Goal: Navigation & Orientation: Find specific page/section

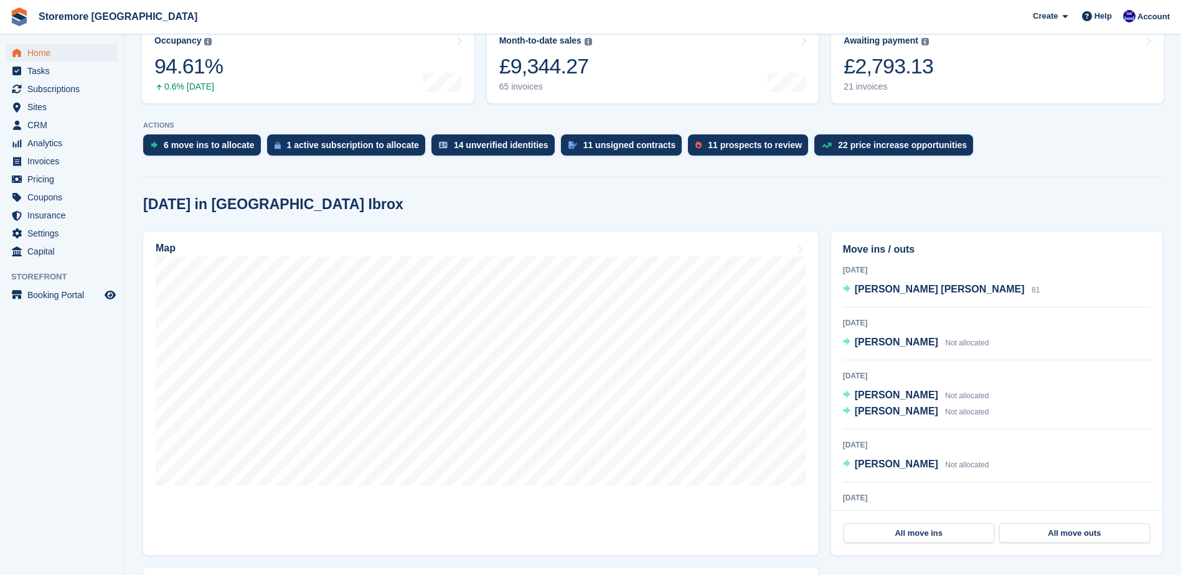
scroll to position [187, 0]
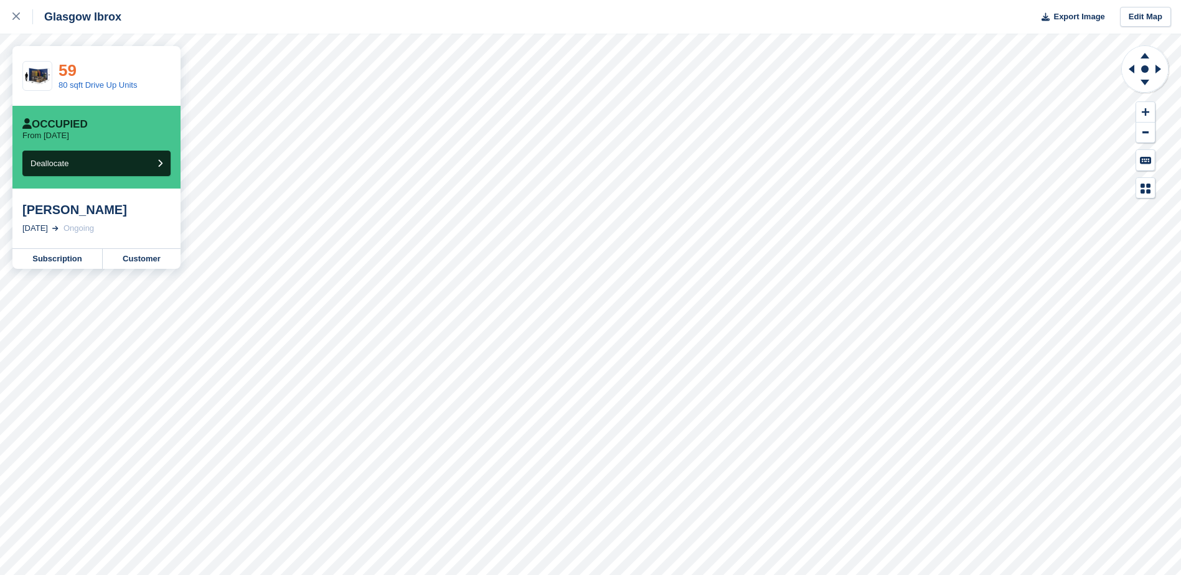
click at [75, 74] on link "59" at bounding box center [68, 70] width 18 height 19
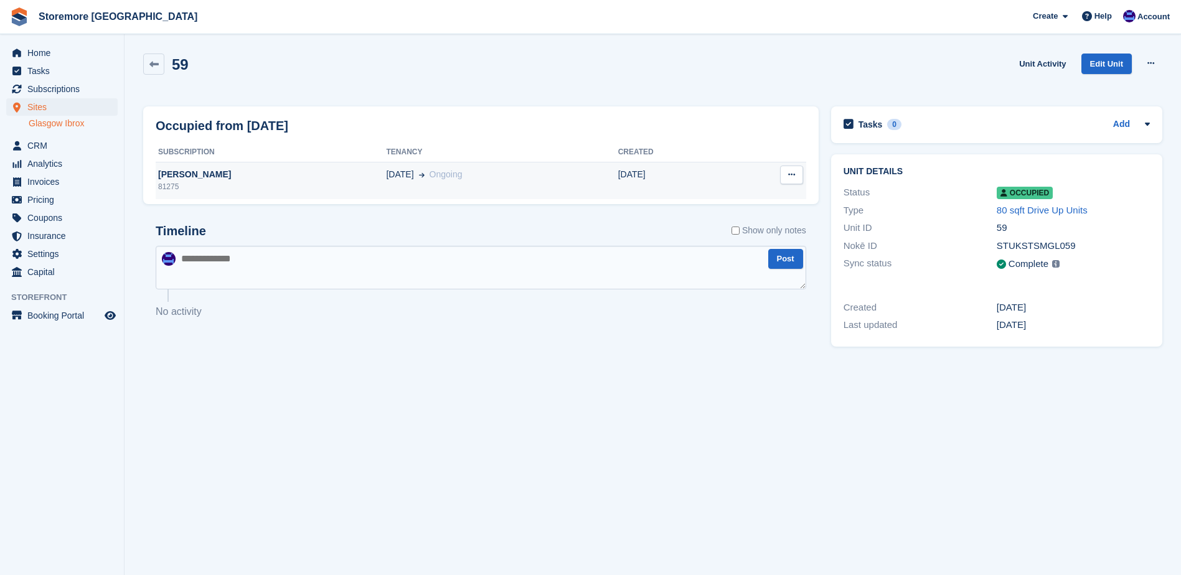
click at [179, 172] on div "[PERSON_NAME]" at bounding box center [271, 174] width 230 height 13
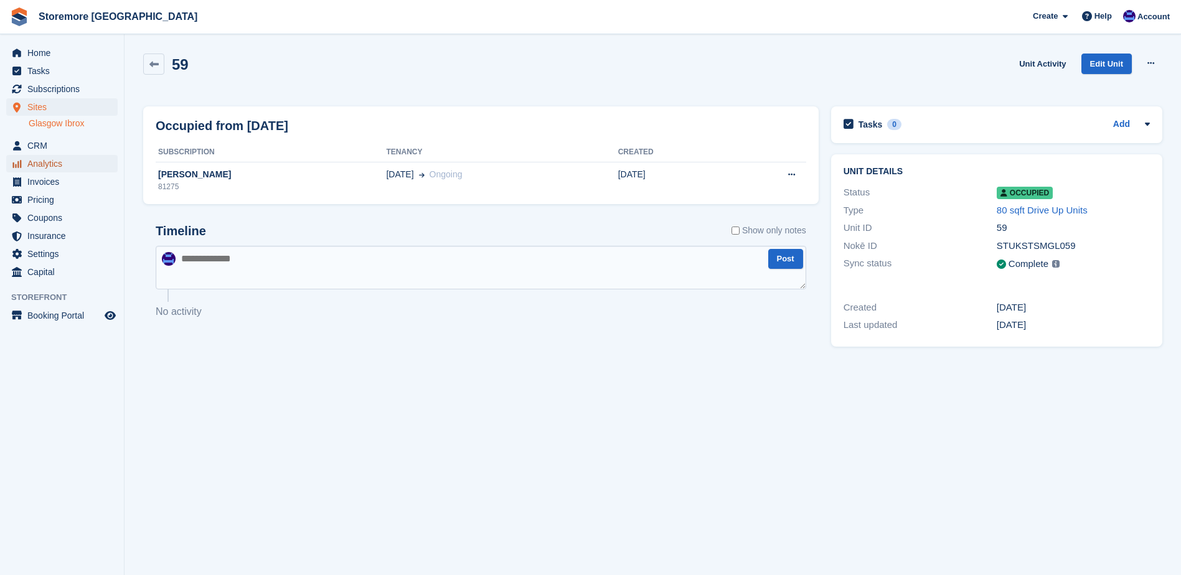
click at [73, 166] on span "Analytics" at bounding box center [64, 163] width 75 height 17
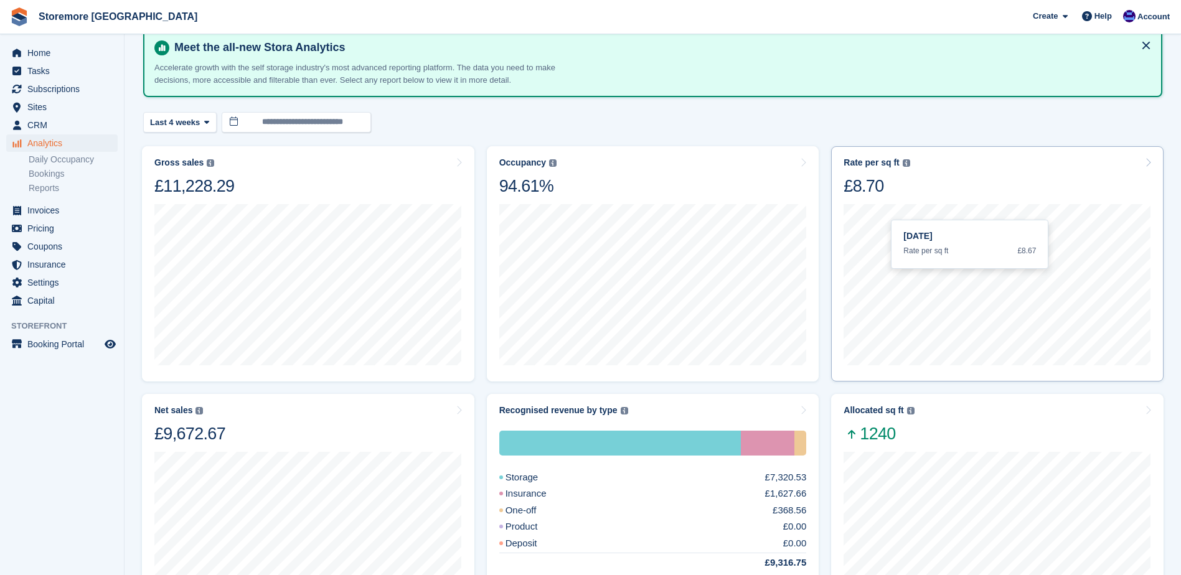
scroll to position [125, 0]
